Goal: Communication & Community: Share content

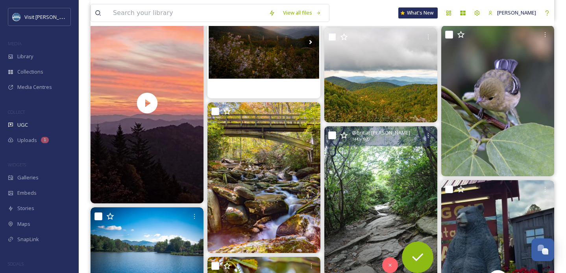
scroll to position [1895, 0]
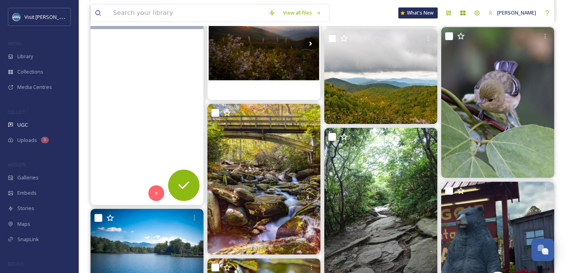
click at [135, 146] on video "Speechless after this sunset tonight.\a\a#blueridgemoments #sunset #nofilter #8…" at bounding box center [147, 104] width 113 height 201
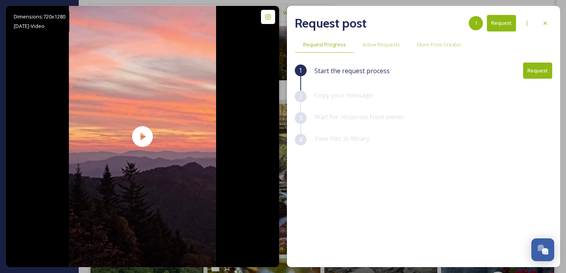
click at [539, 69] on button "Request" at bounding box center [537, 71] width 29 height 16
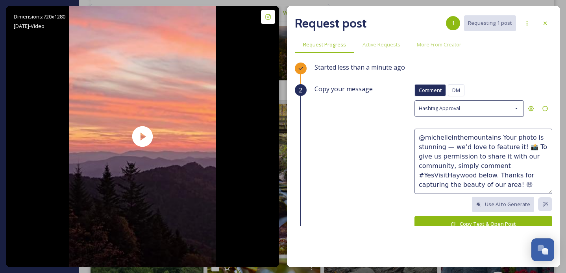
drag, startPoint x: 524, startPoint y: 138, endPoint x: 509, endPoint y: 136, distance: 15.1
click at [509, 136] on textarea "@michelleinthemountains Your photo is stunning — we’d love to feature it! 📸 To …" at bounding box center [484, 161] width 138 height 65
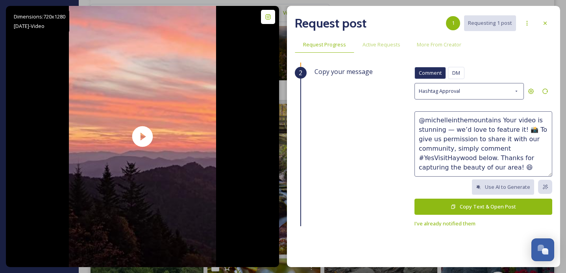
type textarea "@michelleinthemountains Your video is stunning — we’d love to feature it! 📸 To …"
click at [481, 204] on button "Copy Text & Open Post" at bounding box center [484, 207] width 138 height 16
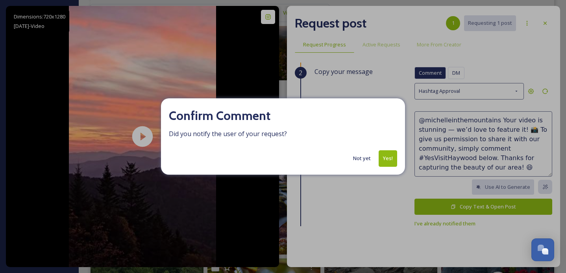
click at [383, 154] on button "Yes!" at bounding box center [388, 158] width 19 height 16
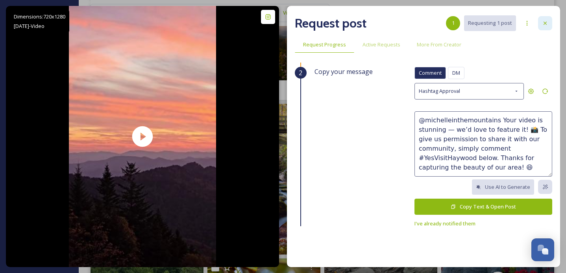
click at [548, 21] on div at bounding box center [545, 23] width 14 height 14
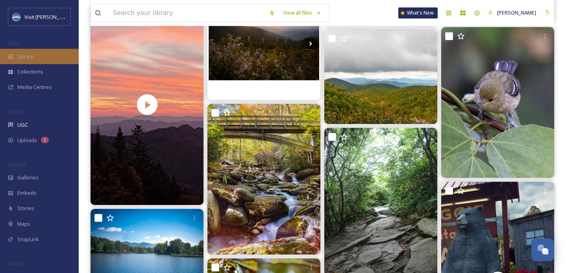
click at [33, 53] on span "Library" at bounding box center [25, 56] width 16 height 7
